Goal: Task Accomplishment & Management: Use online tool/utility

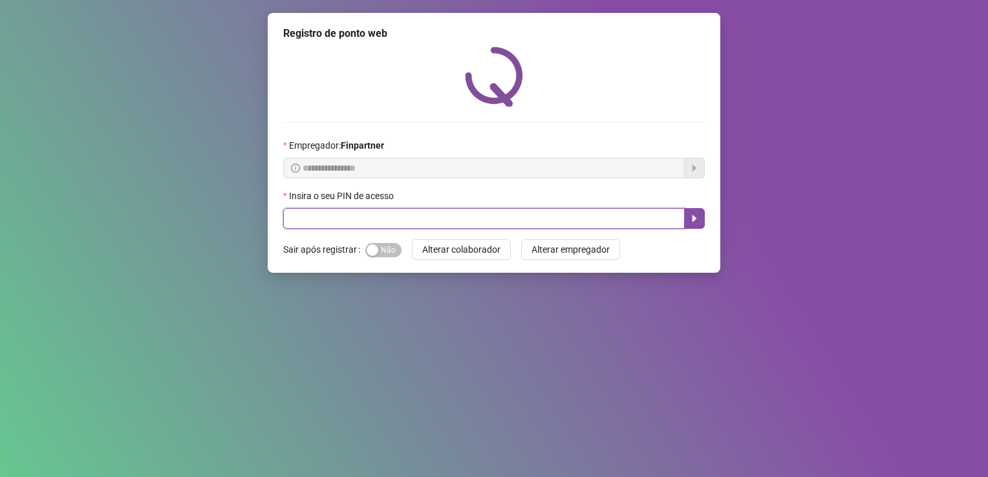
drag, startPoint x: 0, startPoint y: 0, endPoint x: 563, endPoint y: 220, distance: 604.0
click at [561, 222] on span at bounding box center [494, 218] width 422 height 21
click at [563, 220] on input "text" at bounding box center [484, 218] width 402 height 21
type input "*****"
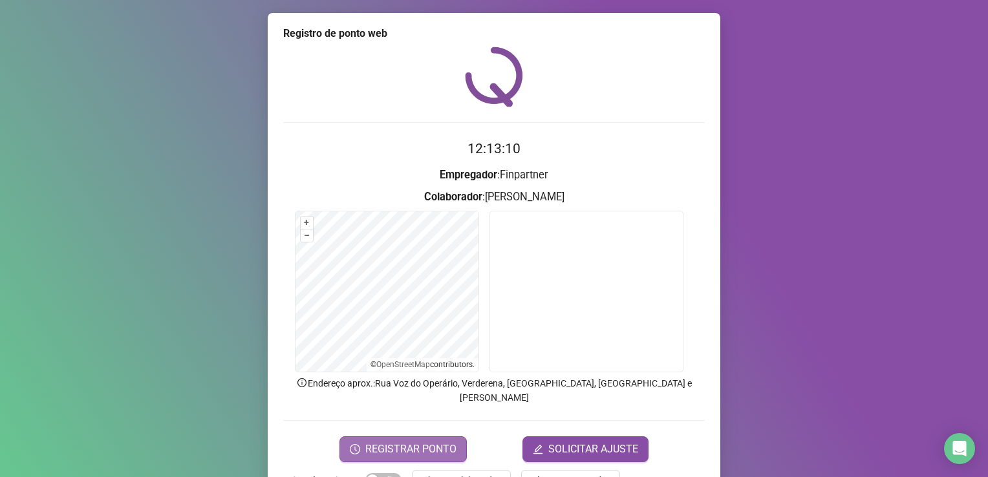
click at [426, 442] on span "REGISTRAR PONTO" at bounding box center [410, 450] width 91 height 16
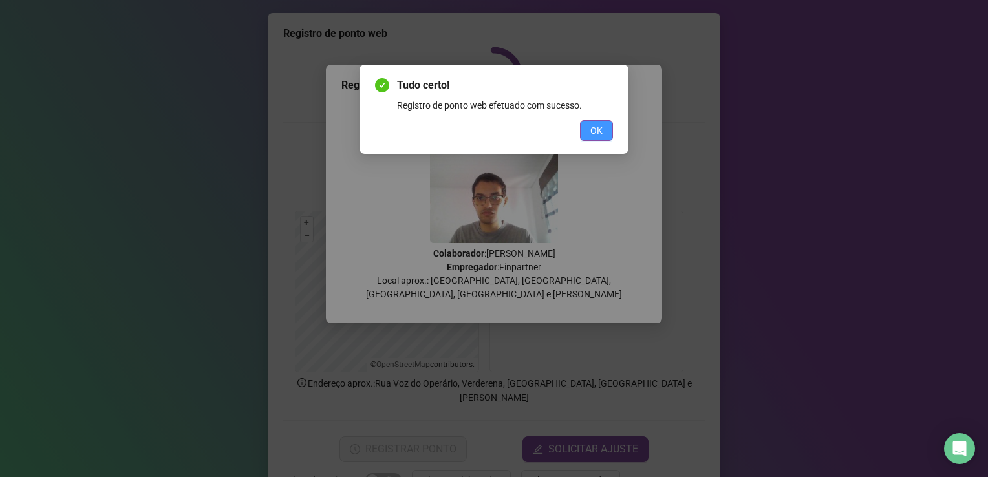
click at [602, 129] on span "OK" at bounding box center [596, 131] width 12 height 14
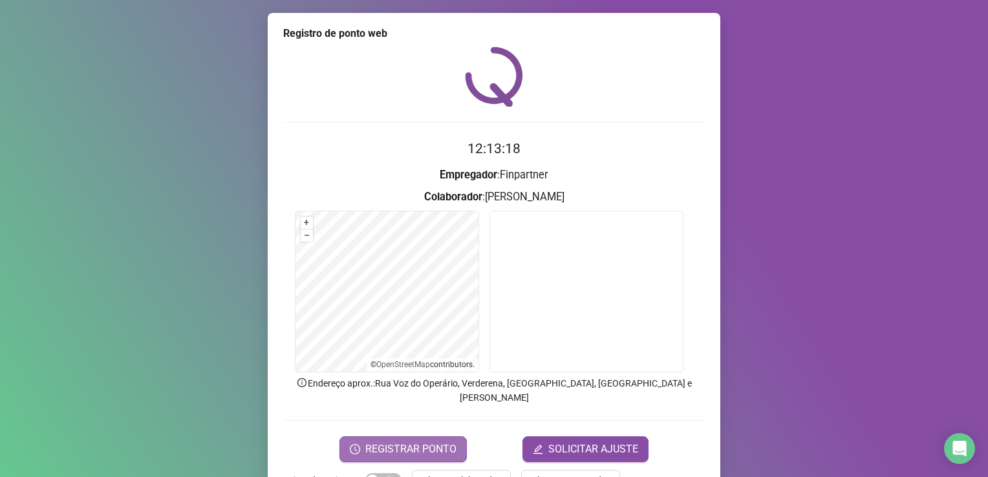
click at [409, 442] on span "REGISTRAR PONTO" at bounding box center [410, 450] width 91 height 16
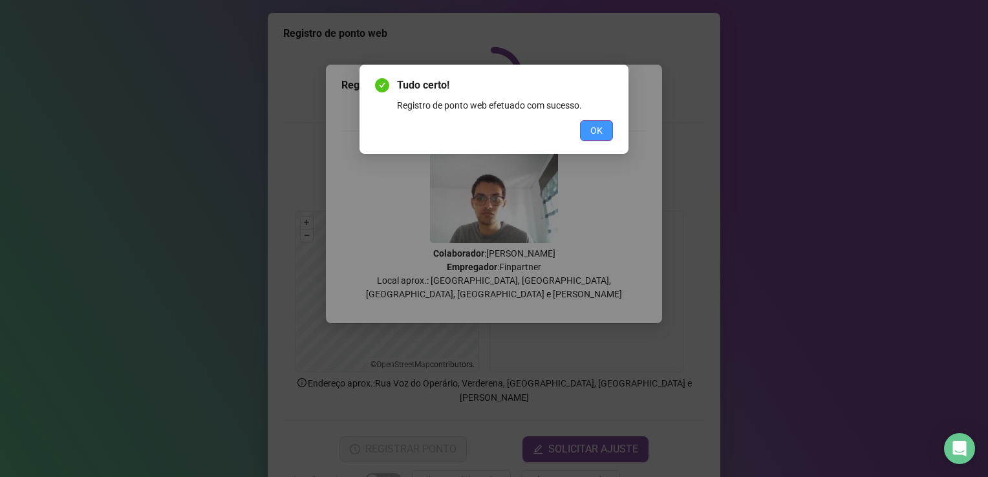
click at [603, 136] on span "OK" at bounding box center [596, 131] width 12 height 14
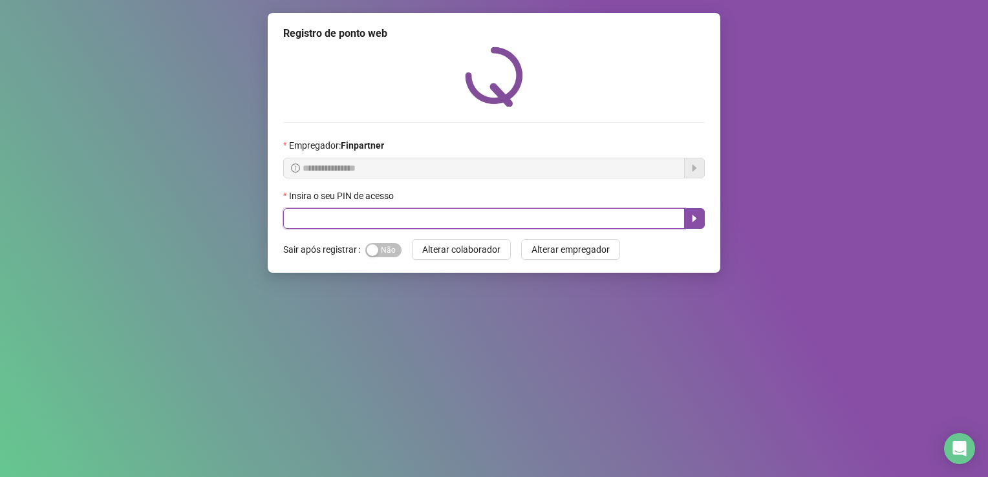
click at [497, 218] on input "text" at bounding box center [484, 218] width 402 height 21
type input "*****"
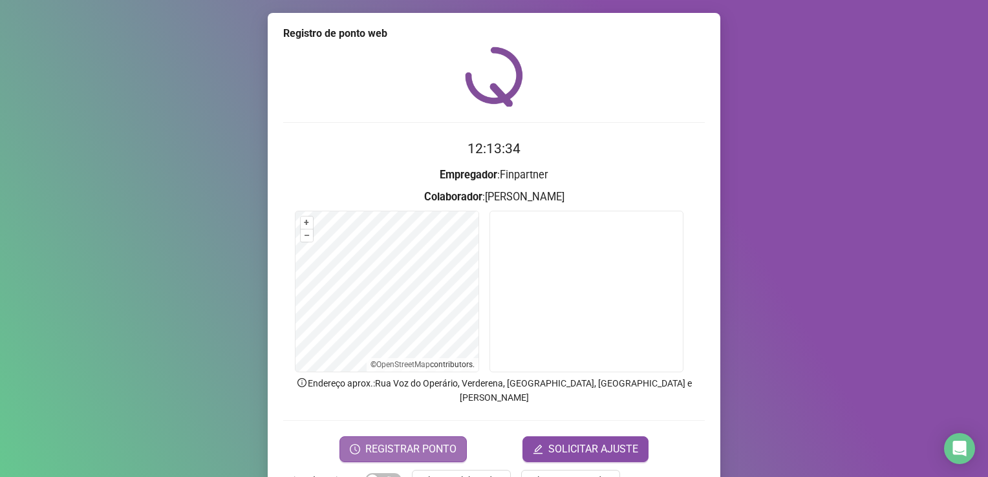
click at [401, 442] on span "REGISTRAR PONTO" at bounding box center [410, 450] width 91 height 16
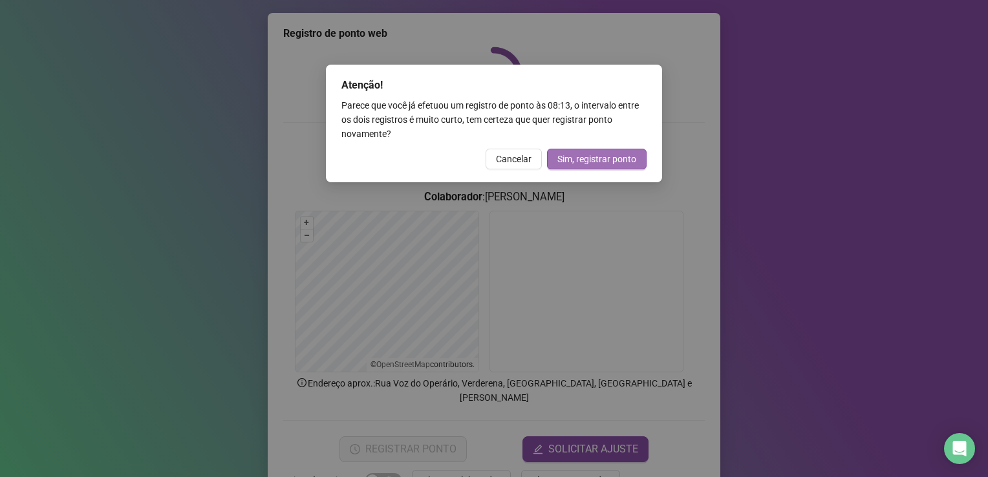
click at [616, 156] on span "Sim, registrar ponto" at bounding box center [596, 159] width 79 height 14
